Goal: Information Seeking & Learning: Learn about a topic

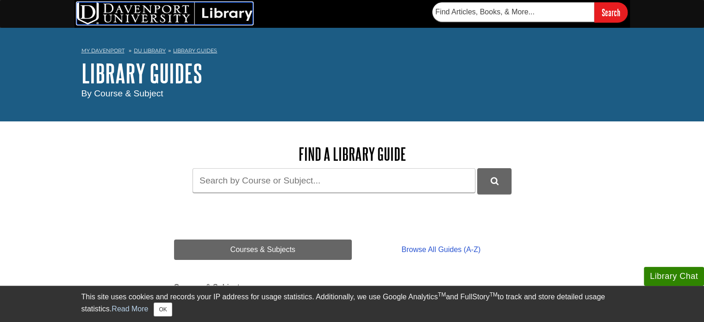
click at [134, 14] on img at bounding box center [165, 13] width 176 height 22
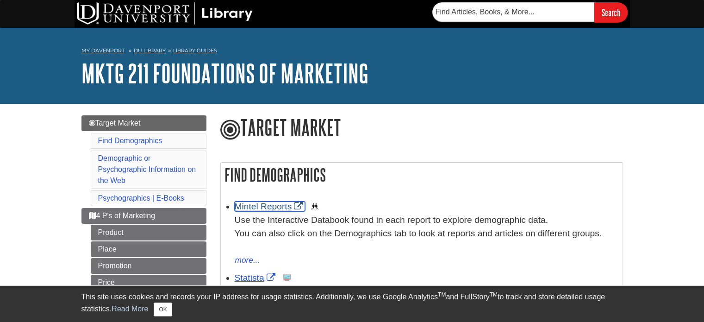
click at [265, 202] on link "Mintel Reports" at bounding box center [270, 206] width 71 height 10
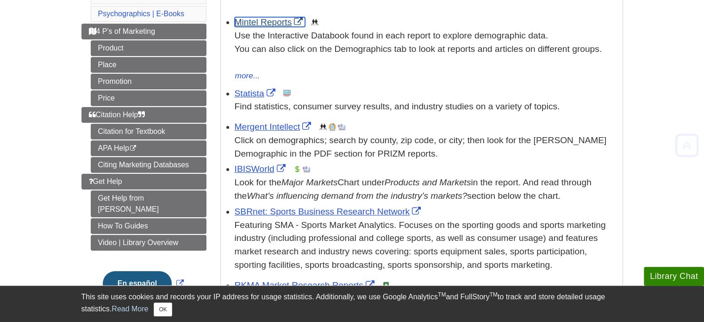
scroll to position [204, 0]
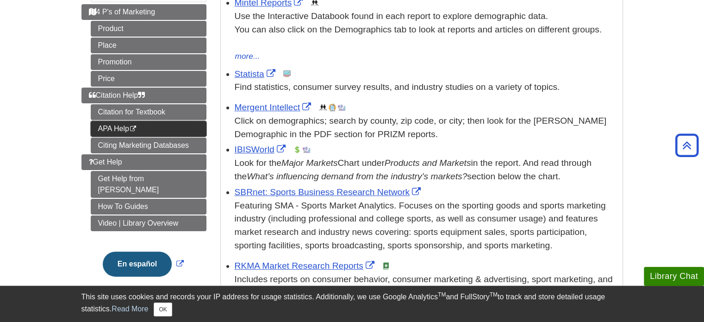
click at [139, 131] on link "APA Help This link opens in a new window" at bounding box center [149, 129] width 116 height 16
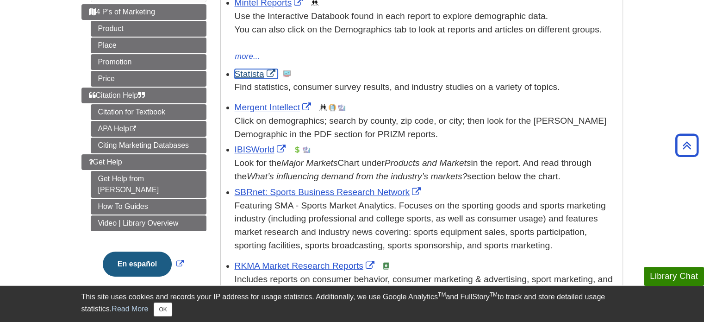
click at [258, 74] on link "Statista" at bounding box center [256, 74] width 43 height 10
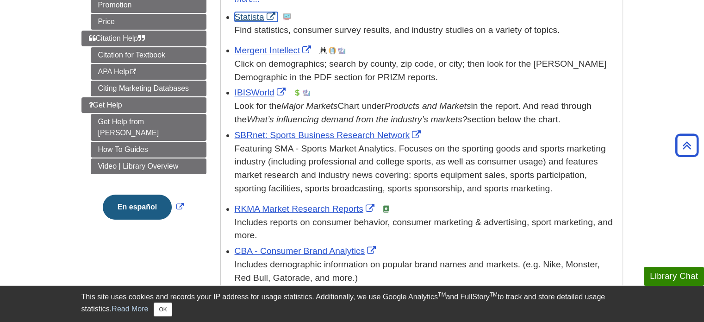
scroll to position [261, 0]
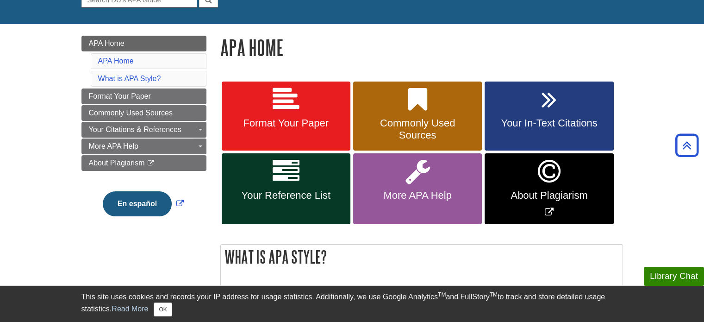
scroll to position [102, 0]
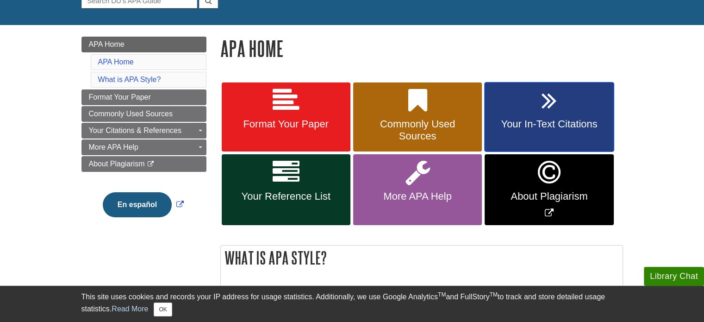
click at [559, 106] on link "Your In-Text Citations" at bounding box center [549, 116] width 129 height 69
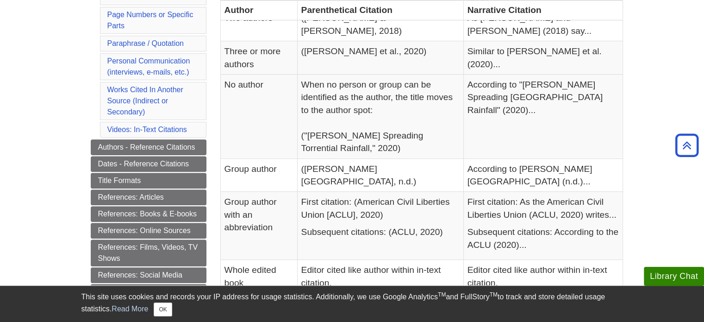
scroll to position [299, 0]
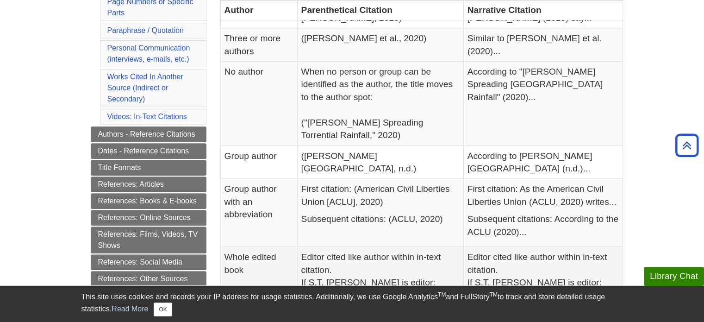
drag, startPoint x: 370, startPoint y: 180, endPoint x: 353, endPoint y: 248, distance: 69.8
click at [353, 251] on p "Editor cited like author within in-text citation. If S.T. [PERSON_NAME] is edit…" at bounding box center [381, 270] width 158 height 38
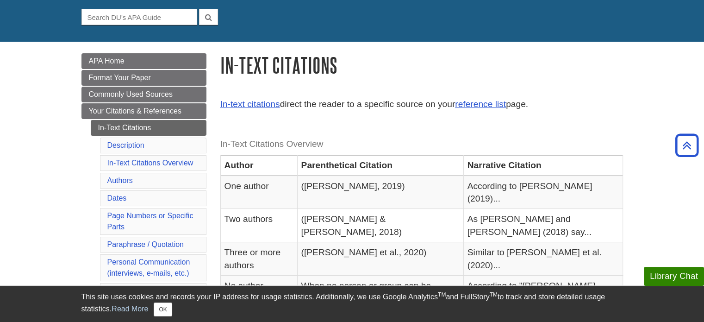
scroll to position [0, 0]
